Goal: Ask a question

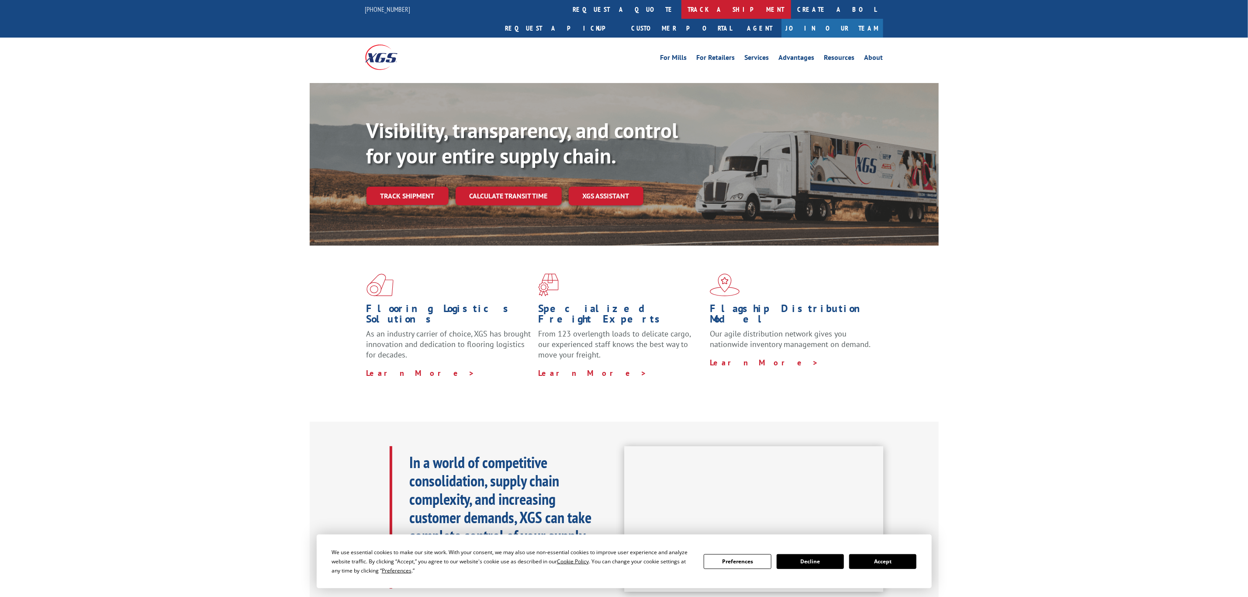
click at [682, 14] on link "track a shipment" at bounding box center [737, 9] width 110 height 19
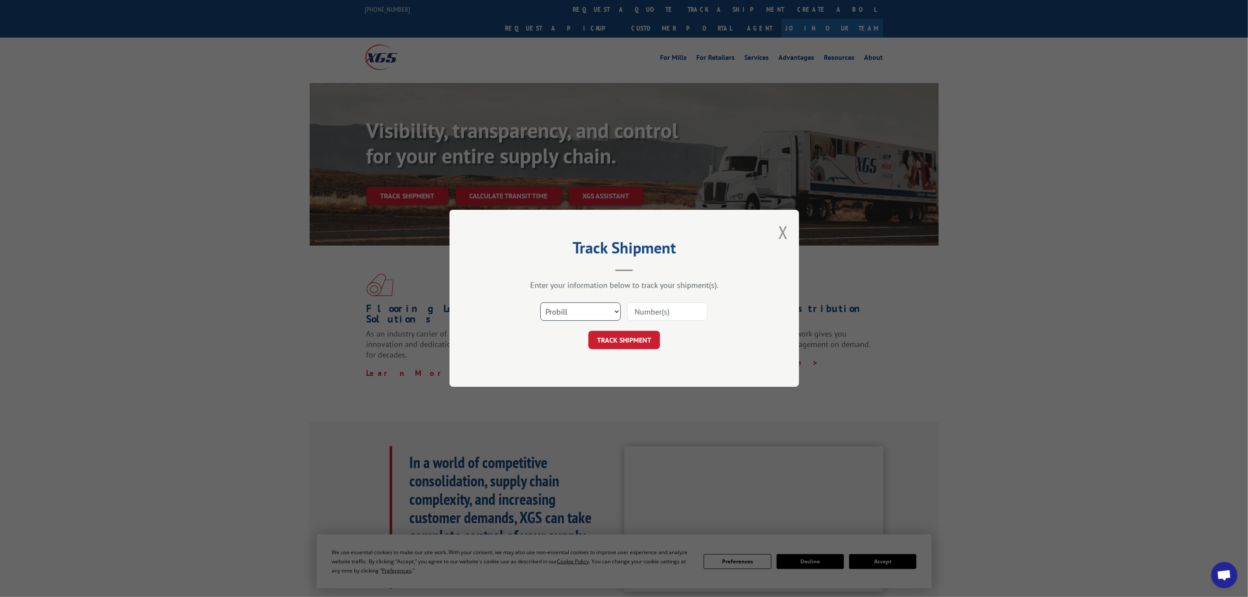
click at [572, 316] on select "Select category... Probill BOL PO" at bounding box center [581, 312] width 80 height 18
select select "bol"
click at [541, 303] on select "Select category... Probill BOL PO" at bounding box center [581, 312] width 80 height 18
click at [662, 318] on input at bounding box center [668, 312] width 80 height 18
paste input "6007449"
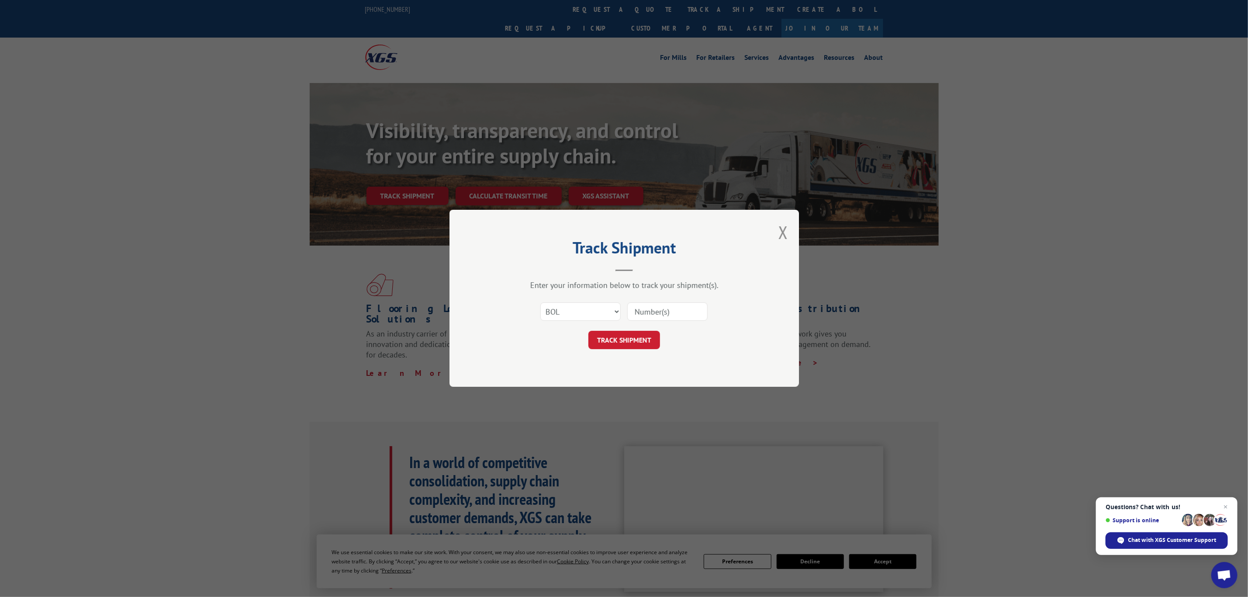
type input "6007449"
click button "TRACK SHIPMENT" at bounding box center [625, 340] width 72 height 18
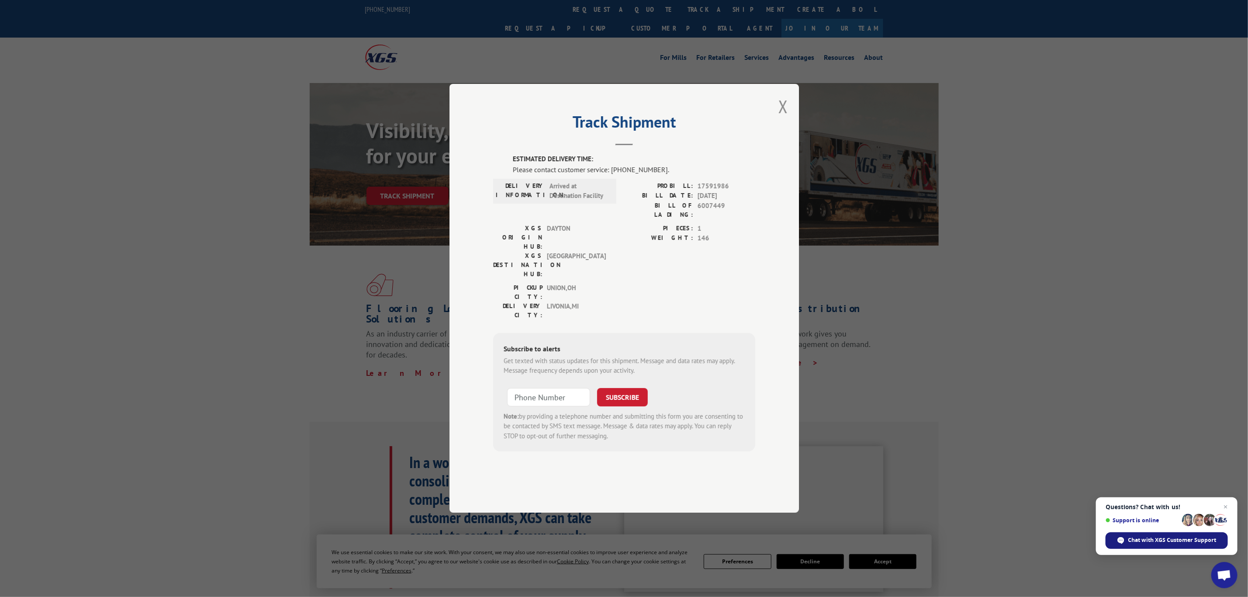
click at [1168, 546] on span "Chat with XGS Customer Support" at bounding box center [1167, 540] width 122 height 17
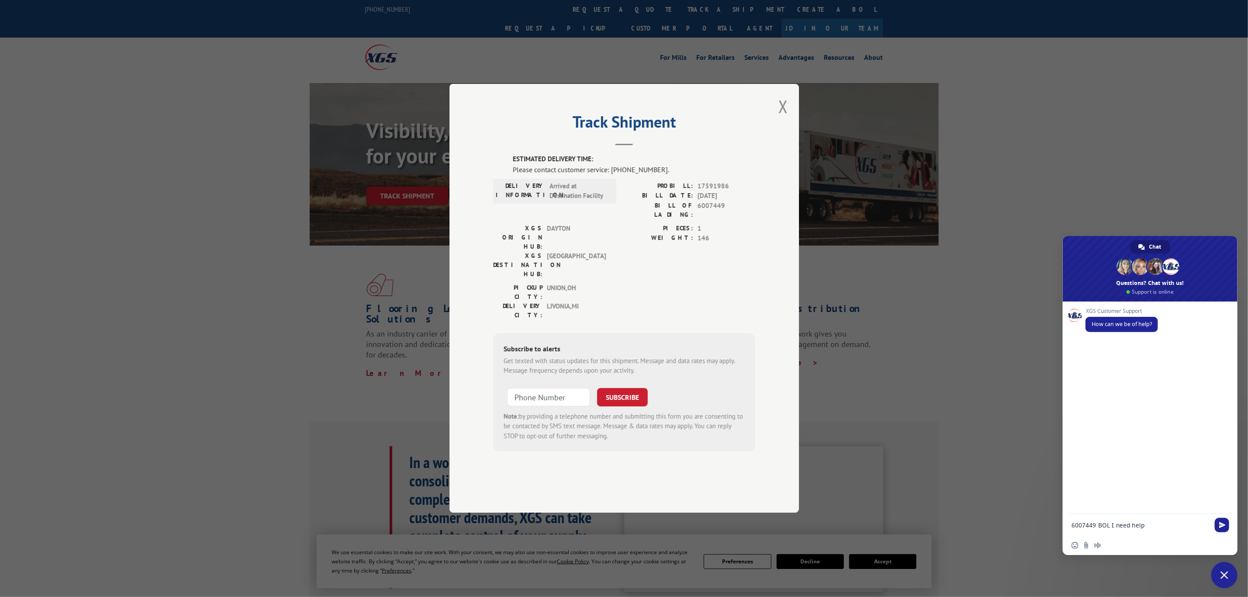
type textarea "6007449 BOL I need help"
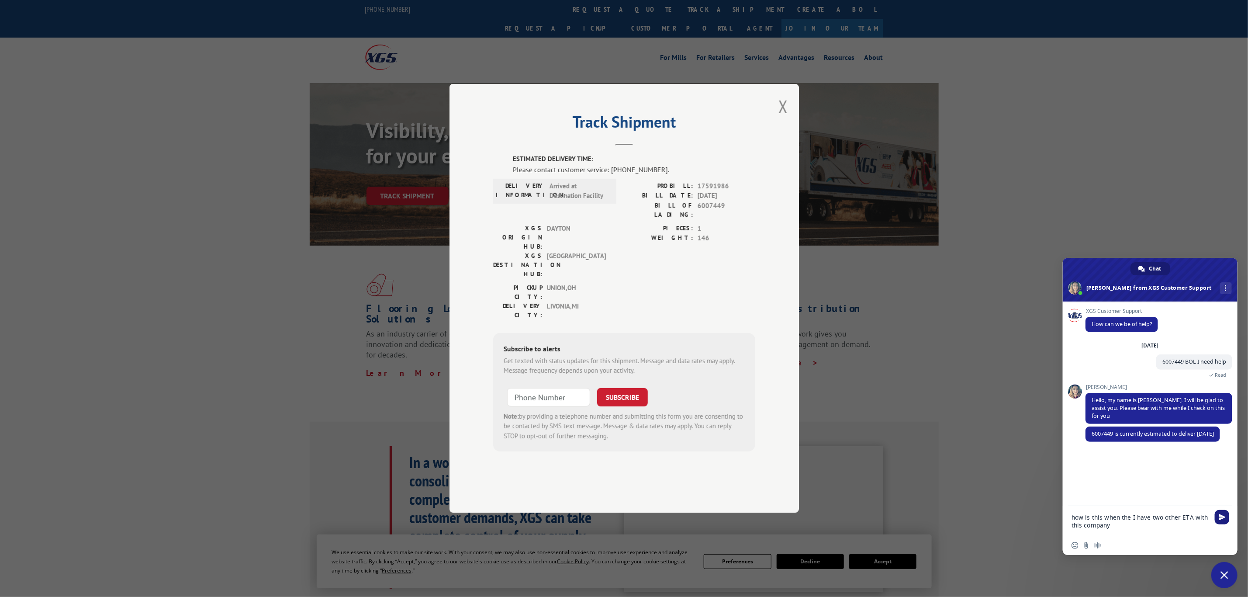
type textarea "how is this when the I have two other ETA with this company"
click at [1222, 522] on span "Send" at bounding box center [1222, 517] width 14 height 14
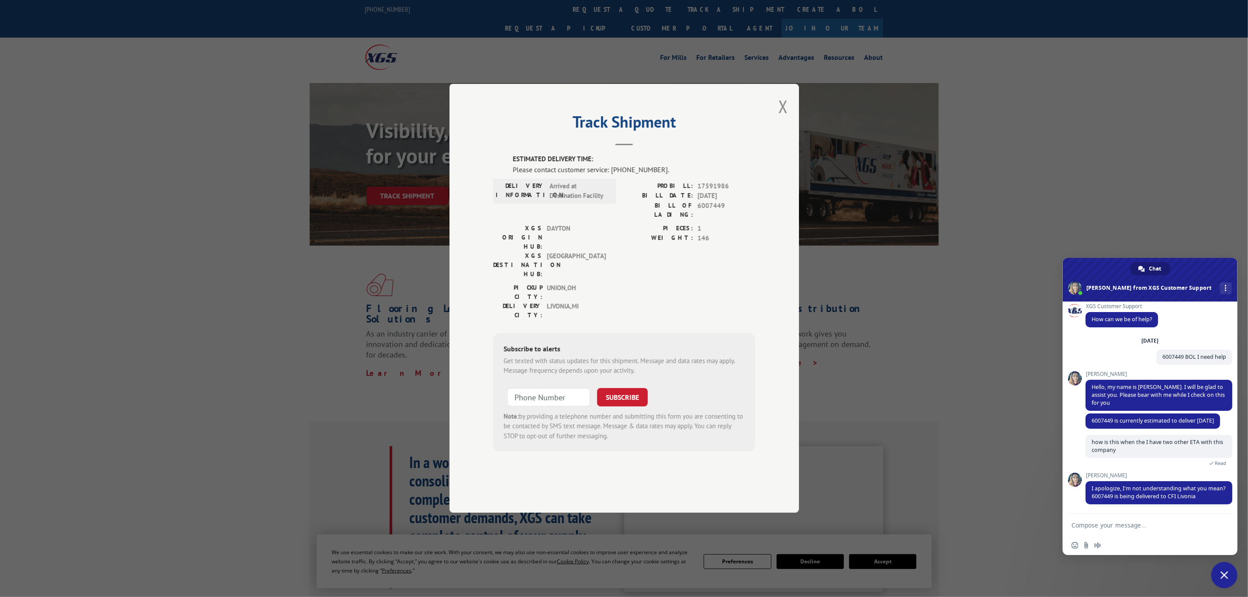
scroll to position [30, 0]
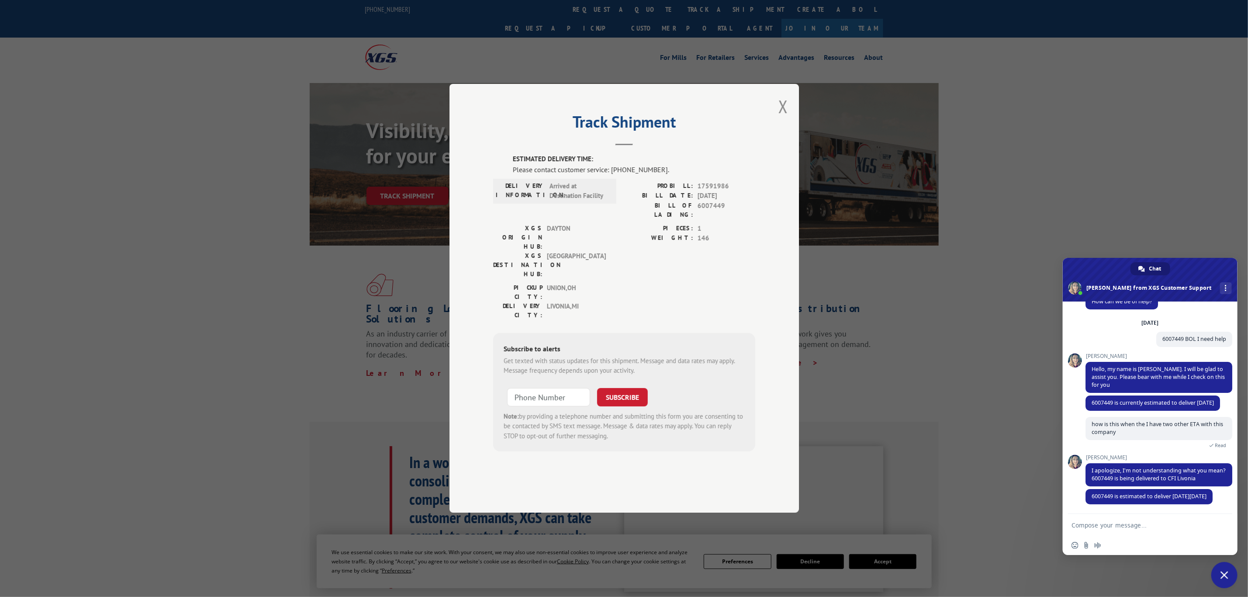
click at [1110, 531] on textarea "Compose your message..." at bounding box center [1142, 525] width 140 height 22
type textarea "t"
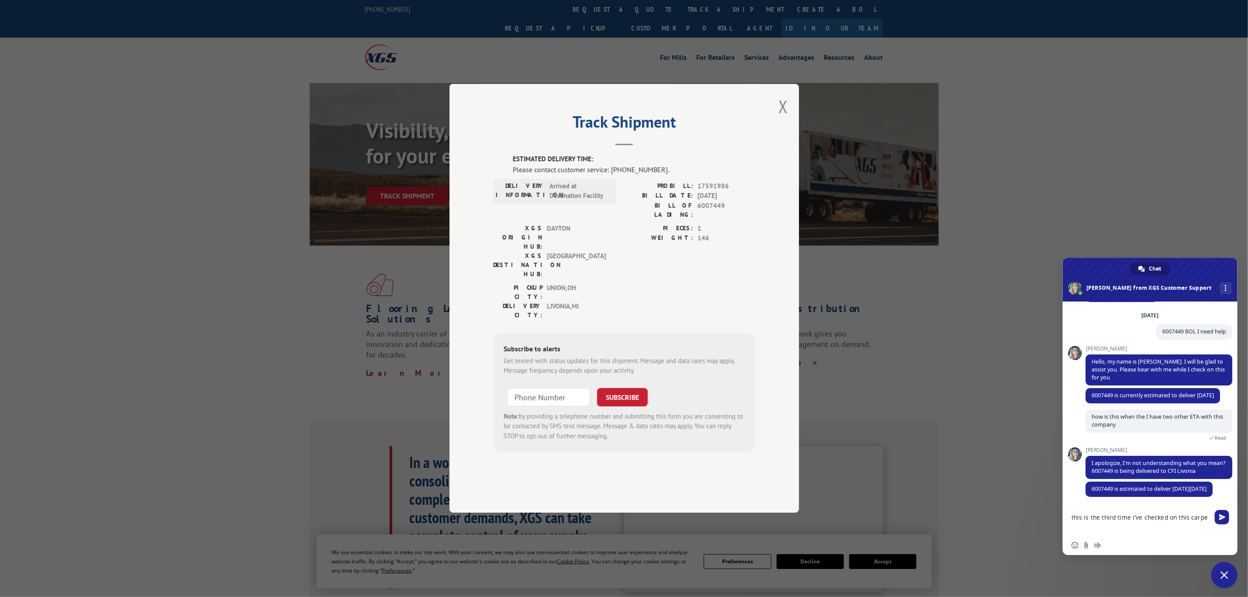
type textarea "this is the third time i've checked on this carpet"
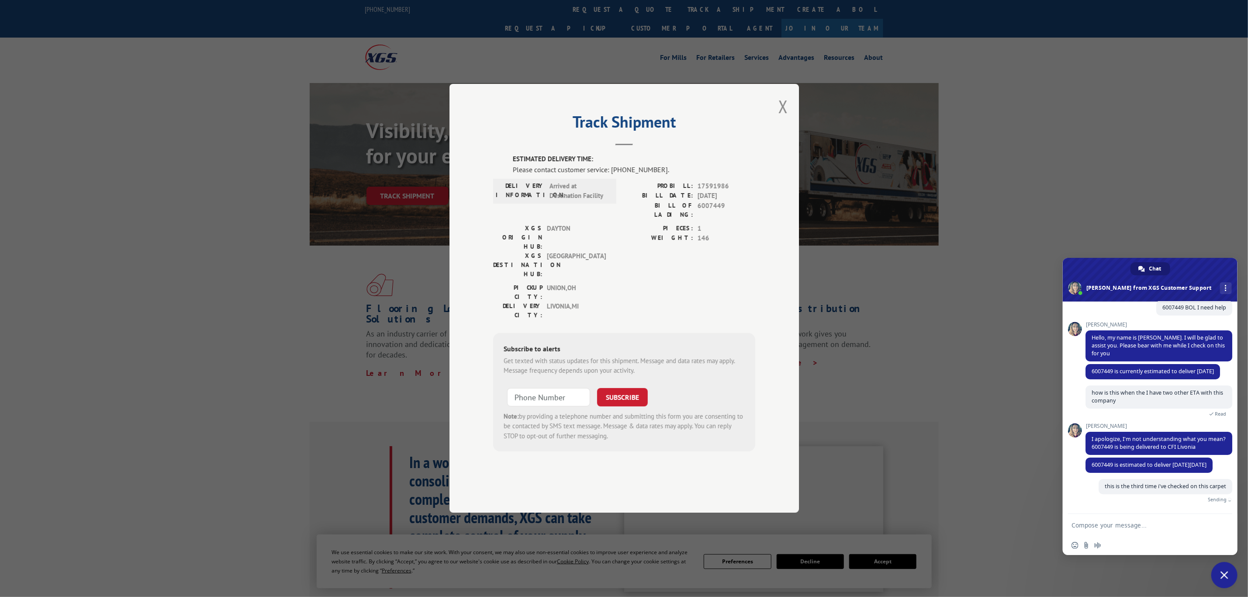
scroll to position [52, 0]
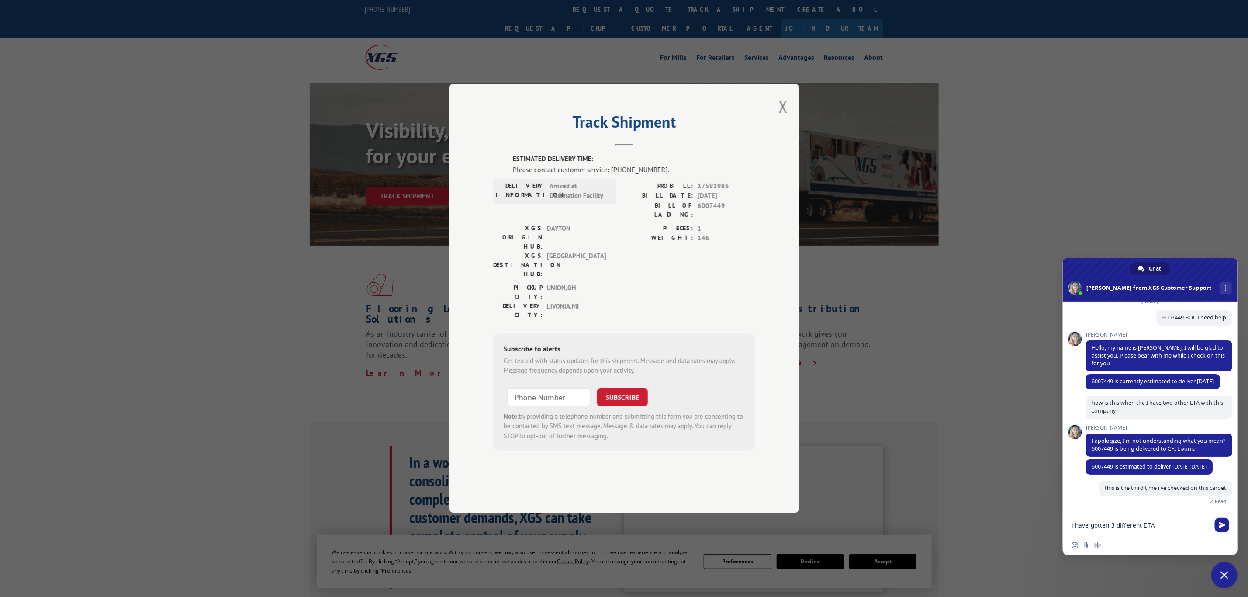
type textarea "i have gotten 3 different ETAS"
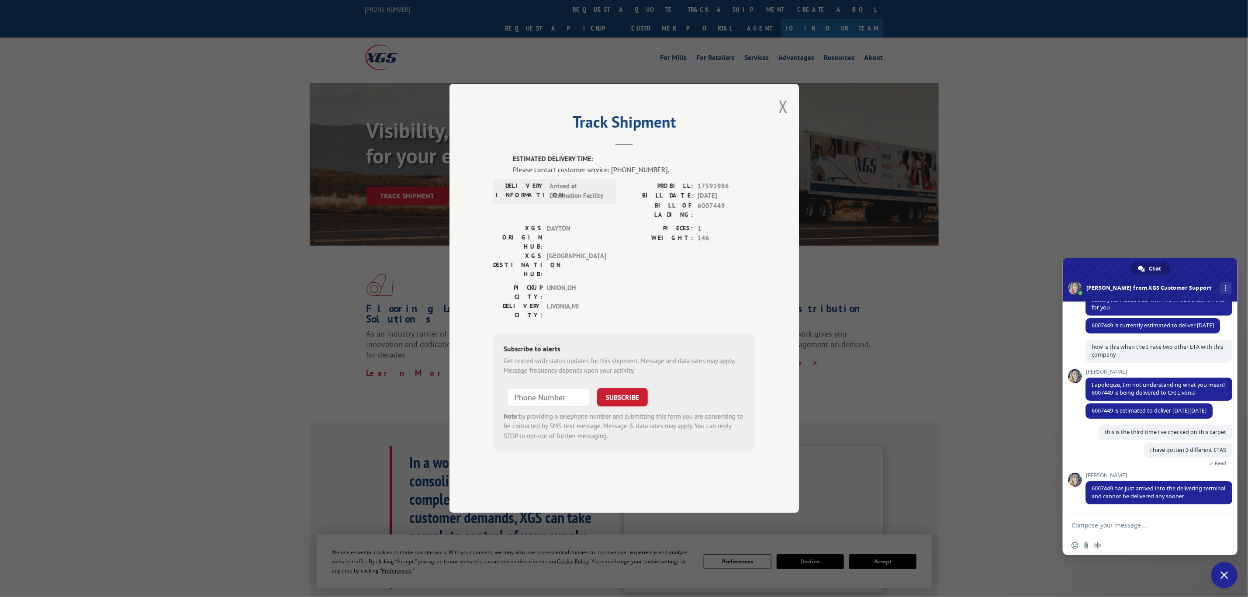
scroll to position [125, 0]
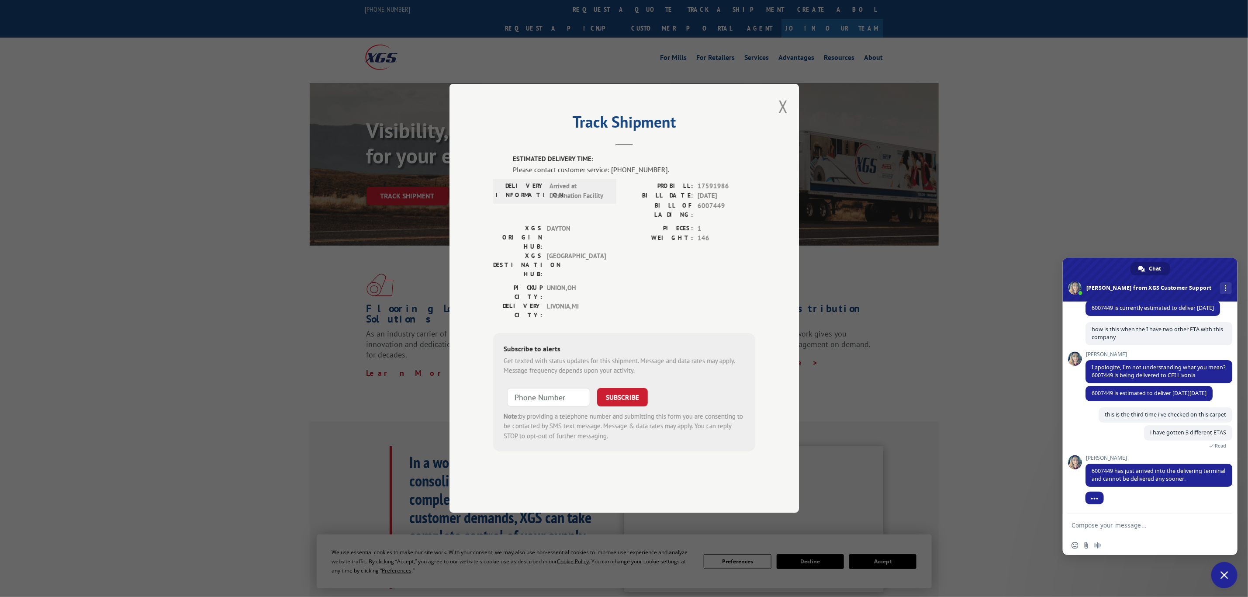
click at [1223, 571] on span "Close chat" at bounding box center [1225, 575] width 26 height 26
